Goal: Task Accomplishment & Management: Manage account settings

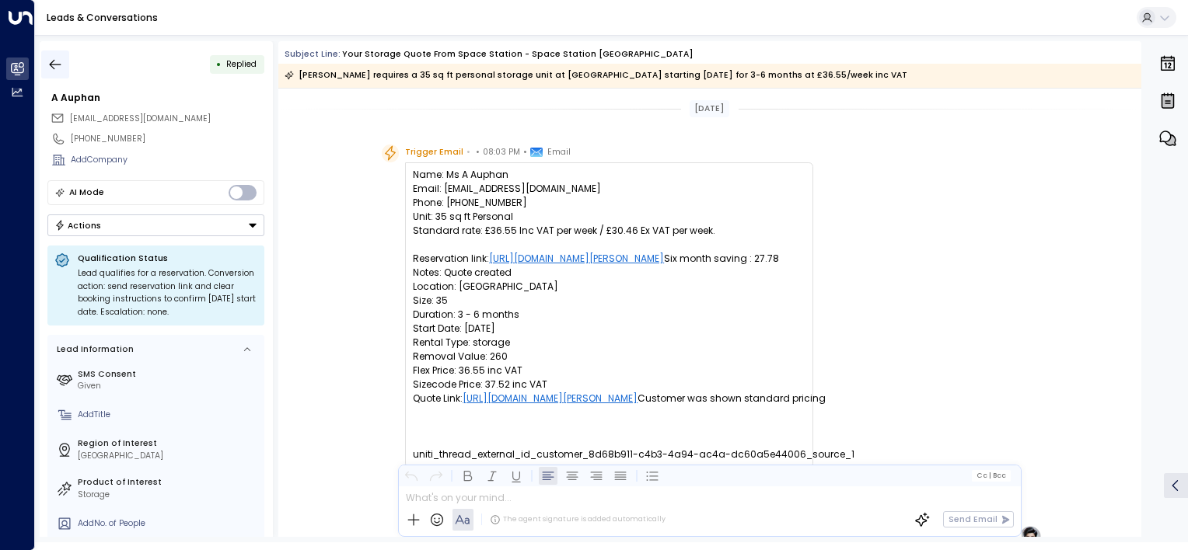
scroll to position [622, 0]
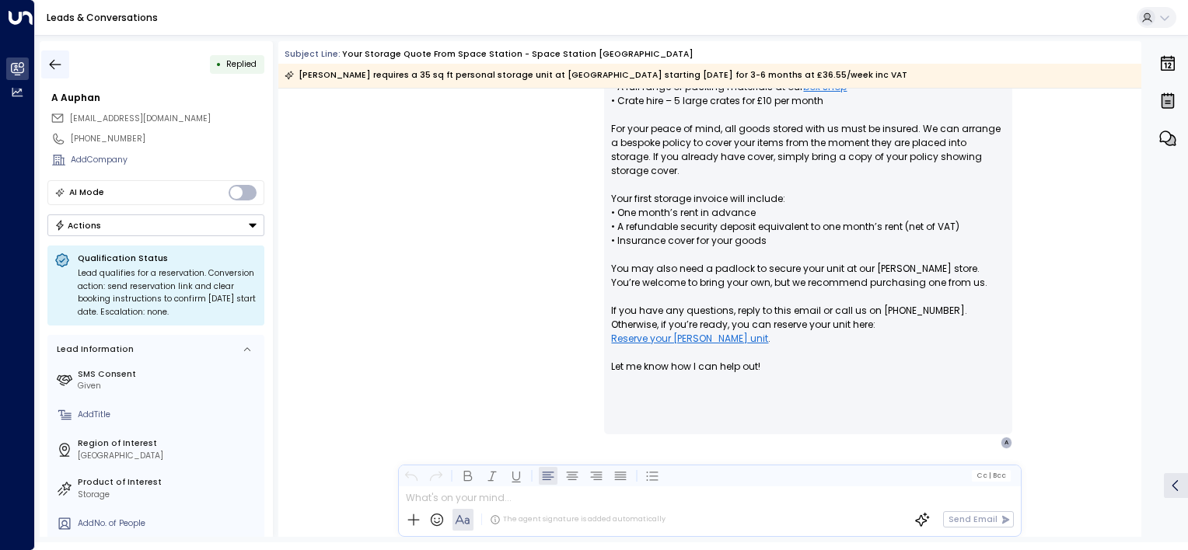
click at [63, 57] on button "button" at bounding box center [55, 65] width 28 height 28
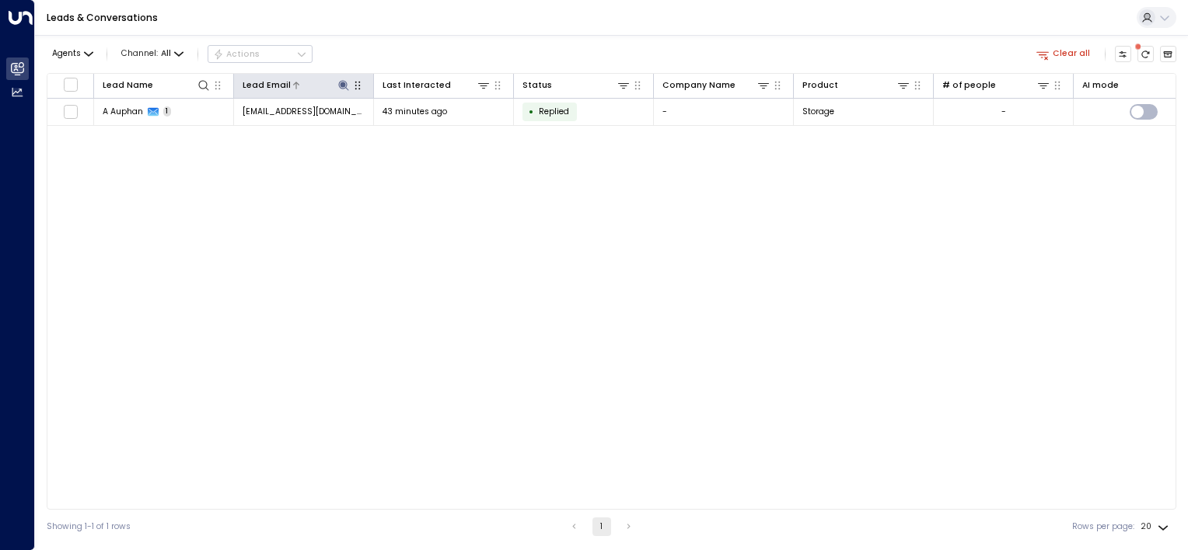
click at [344, 81] on icon at bounding box center [343, 85] width 12 height 12
click at [416, 128] on icon "button" at bounding box center [414, 129] width 10 height 10
click at [291, 130] on input "text" at bounding box center [343, 129] width 161 height 25
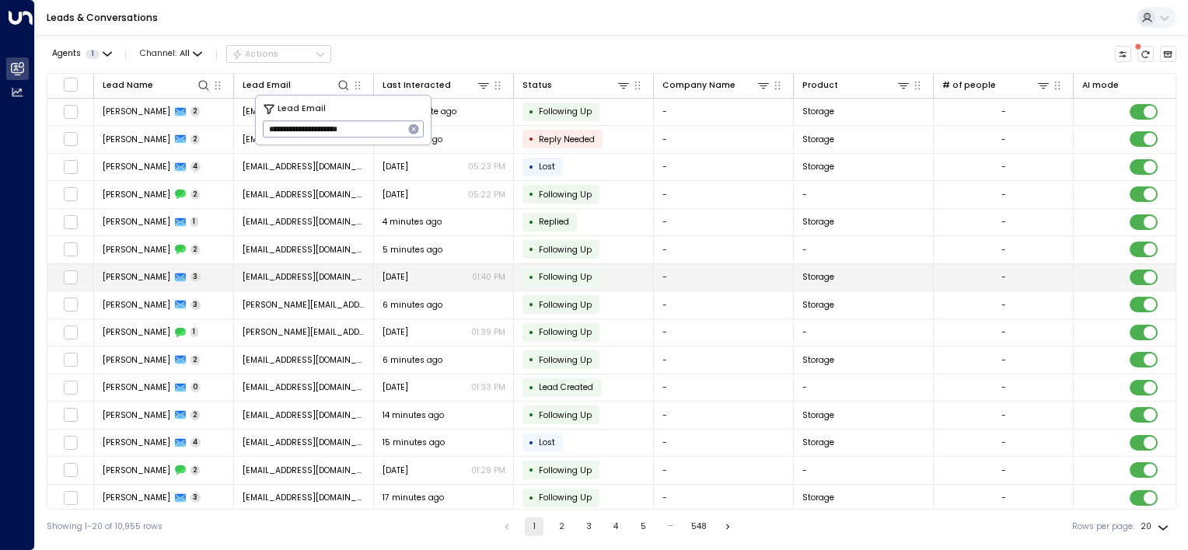
type input "**********"
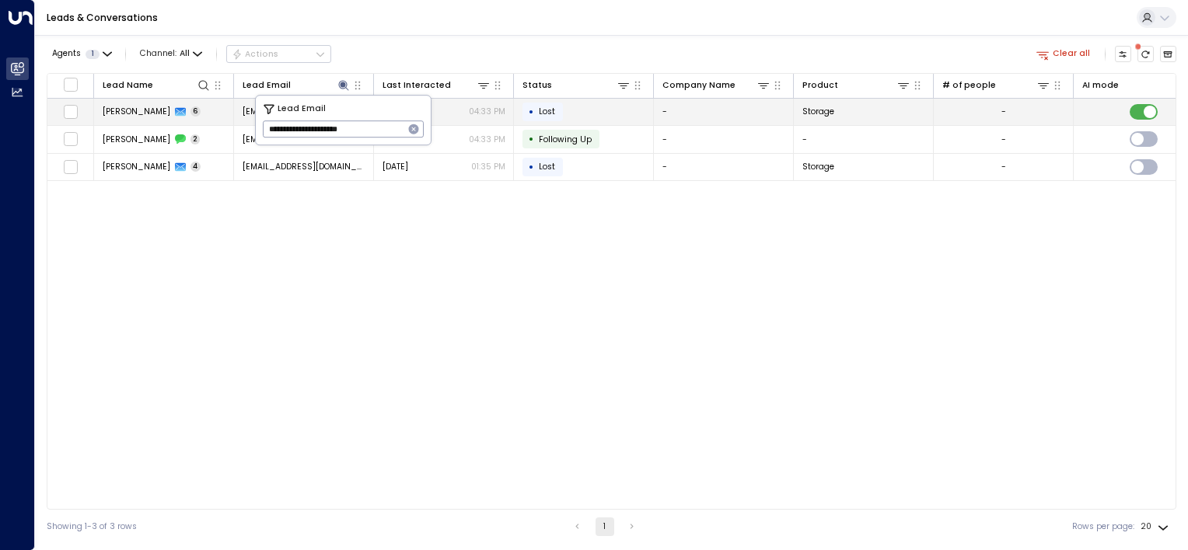
click at [571, 112] on td "• Lost" at bounding box center [584, 112] width 140 height 27
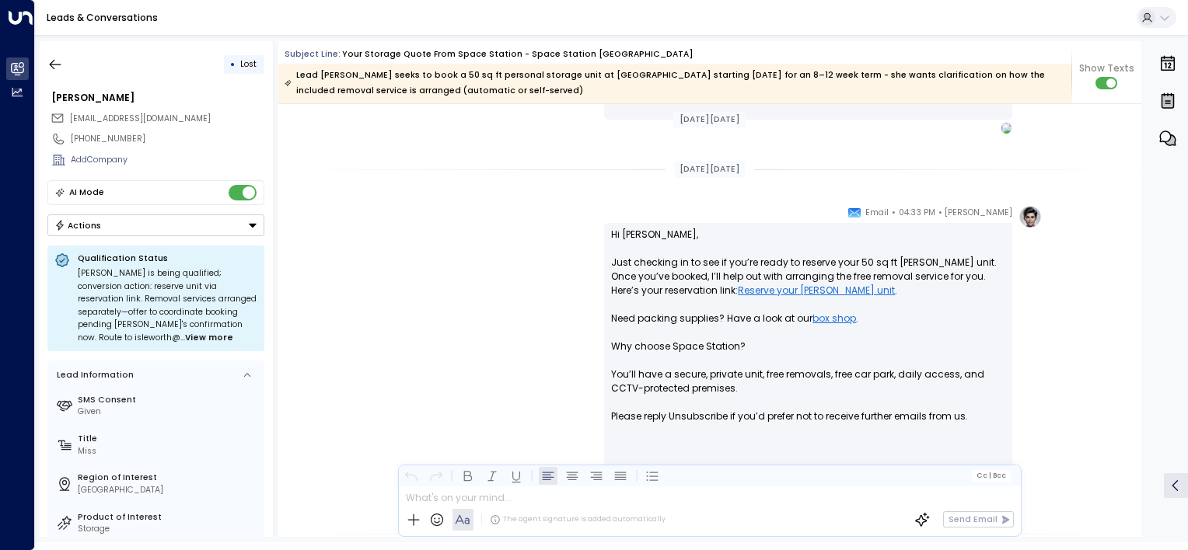
scroll to position [2189, 0]
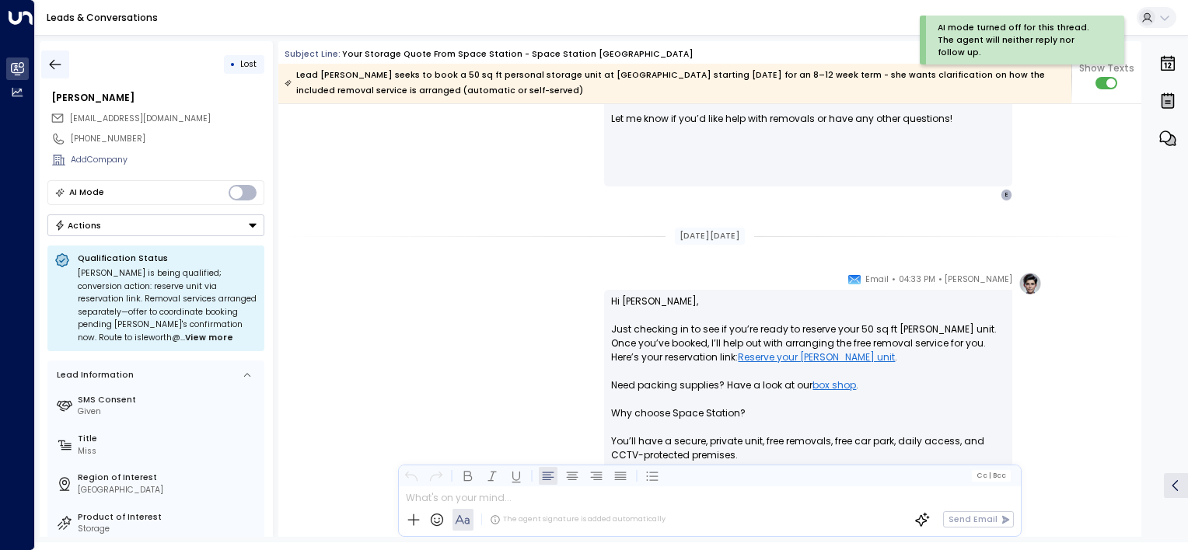
click at [44, 59] on button "button" at bounding box center [55, 65] width 28 height 28
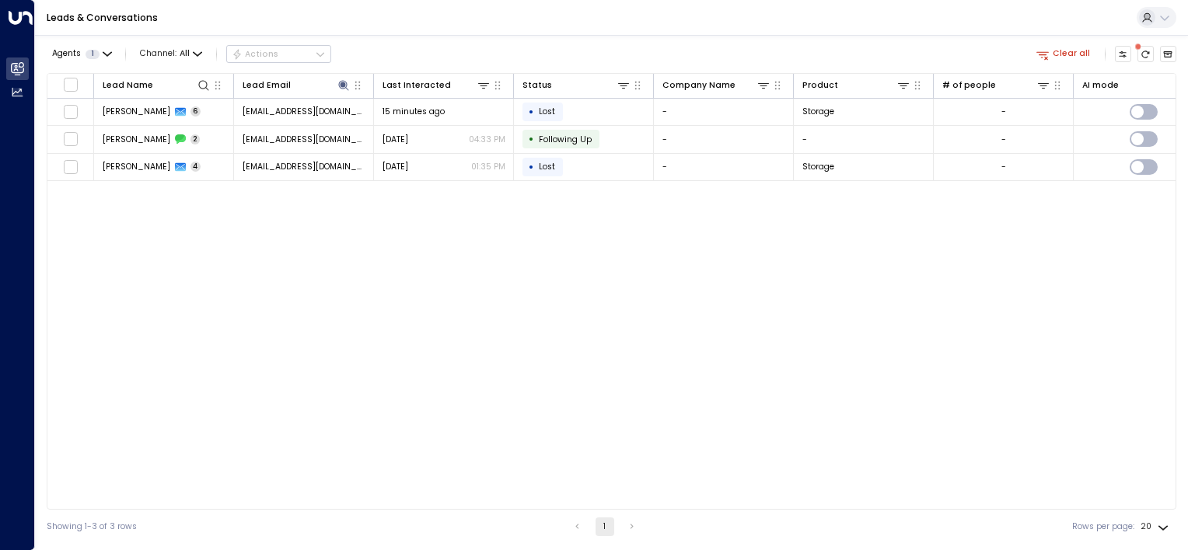
click at [539, 281] on div "Lead Name Lead Email Last Interacted Status Company Name Product # of people AI…" at bounding box center [611, 291] width 1129 height 437
